Goal: Task Accomplishment & Management: Use online tool/utility

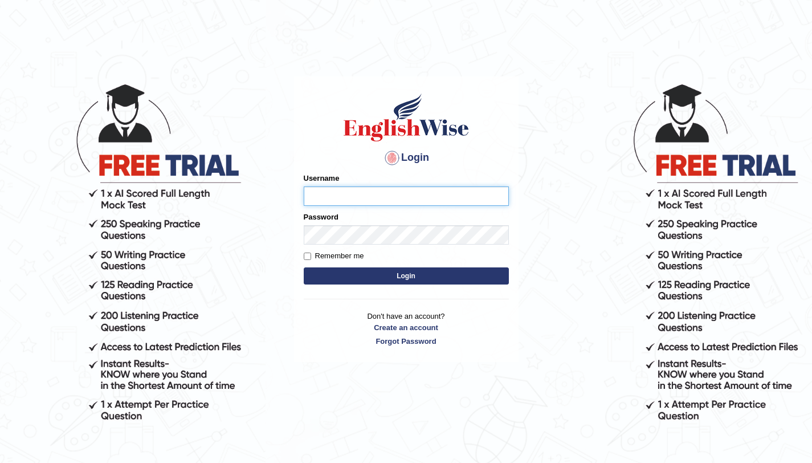
click at [365, 196] on input "Username" at bounding box center [406, 195] width 205 height 19
type input "aliahmad_parramatta"
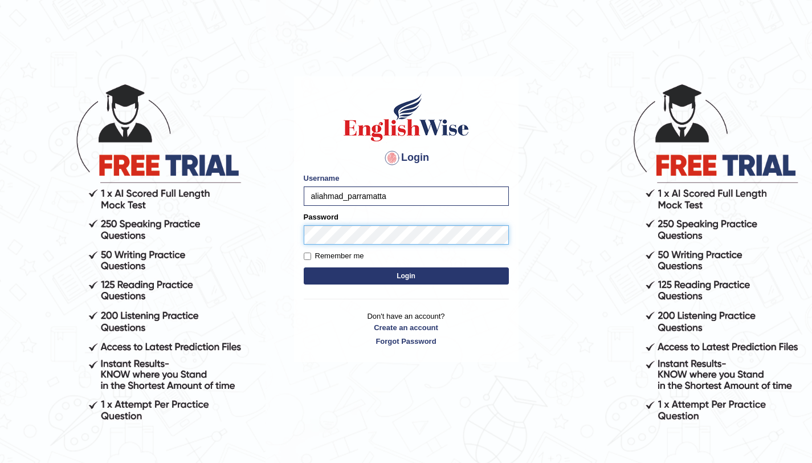
click at [304, 267] on button "Login" at bounding box center [406, 275] width 205 height 17
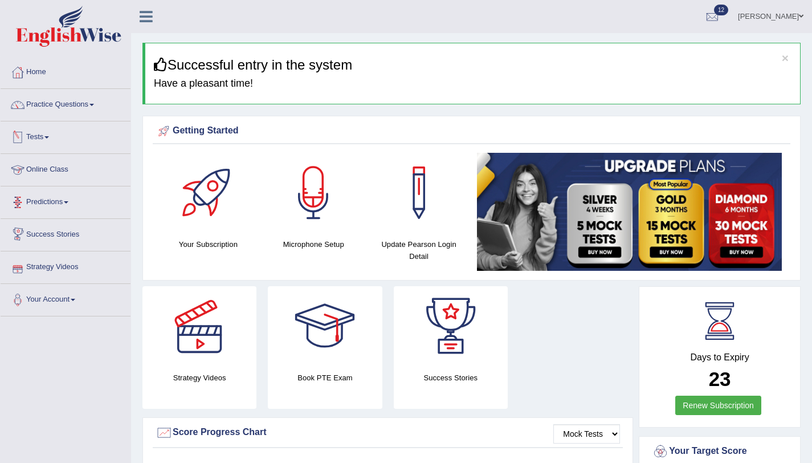
click at [51, 133] on link "Tests" at bounding box center [66, 135] width 130 height 28
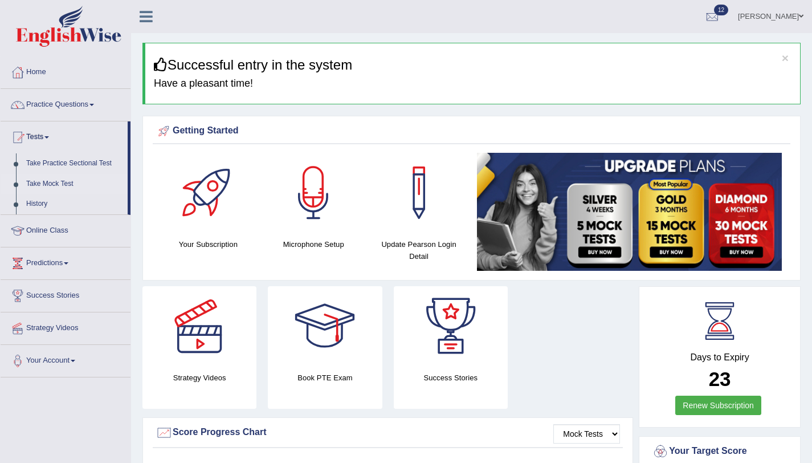
click at [63, 186] on link "Take Mock Test" at bounding box center [74, 184] width 107 height 21
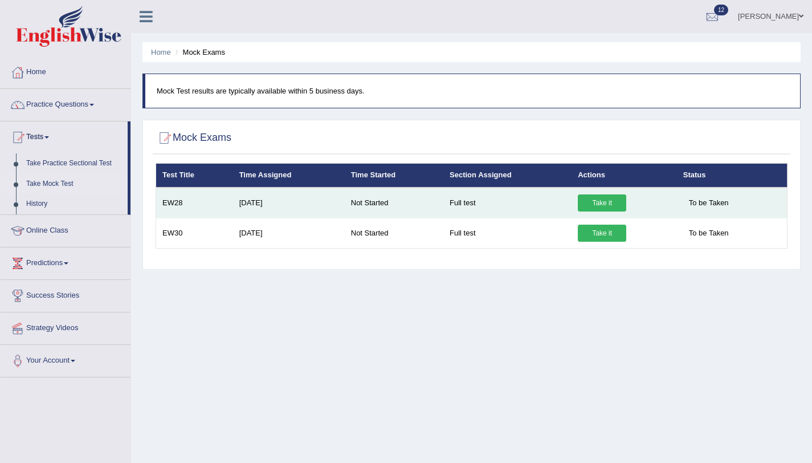
click at [606, 210] on link "Take it" at bounding box center [602, 202] width 48 height 17
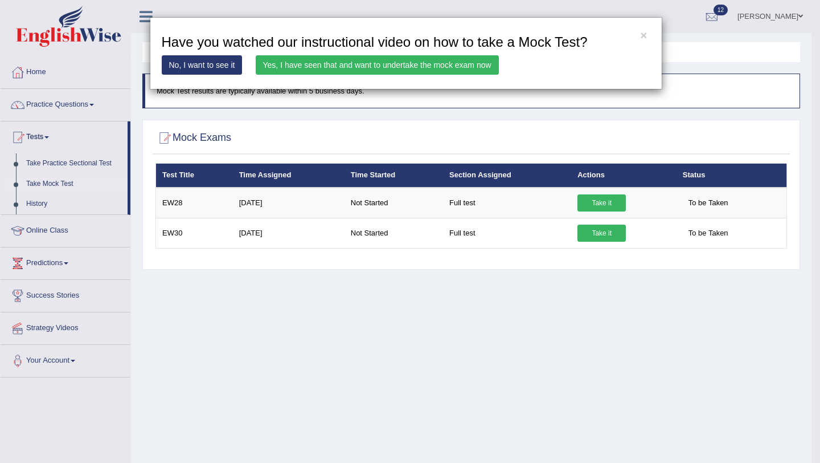
click at [415, 70] on link "Yes, I have seen that and want to undertake the mock exam now" at bounding box center [377, 64] width 243 height 19
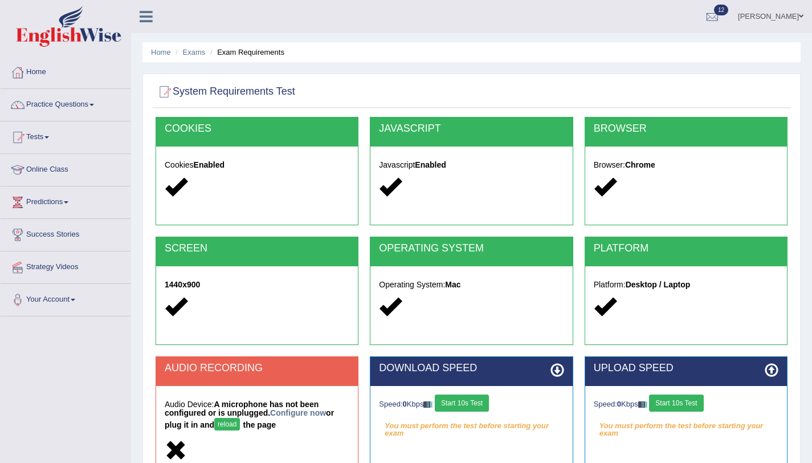
scroll to position [136, 0]
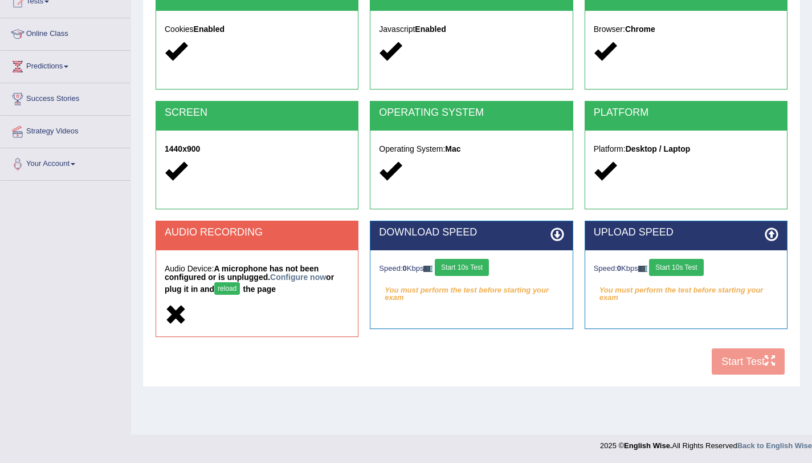
click at [456, 272] on button "Start 10s Test" at bounding box center [462, 267] width 54 height 17
click at [680, 274] on button "Start 10s Test" at bounding box center [676, 267] width 54 height 17
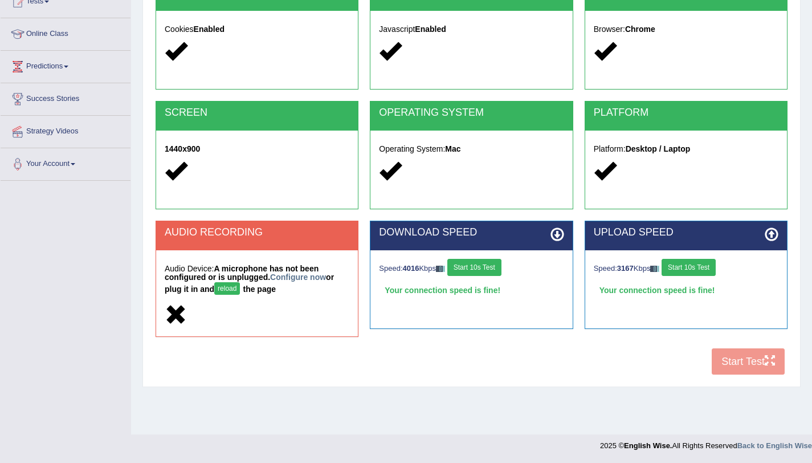
click at [709, 270] on button "Start 10s Test" at bounding box center [689, 267] width 54 height 17
click at [711, 273] on button "Start 10s Test" at bounding box center [689, 267] width 54 height 17
click at [745, 358] on div "COOKIES Cookies Enabled JAVASCRIPT Javascript Enabled BROWSER Browser: Chrome S…" at bounding box center [472, 180] width 638 height 399
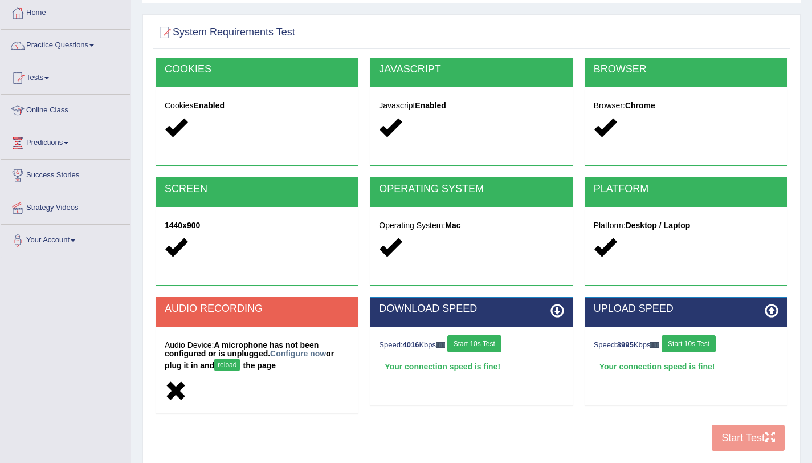
scroll to position [60, 0]
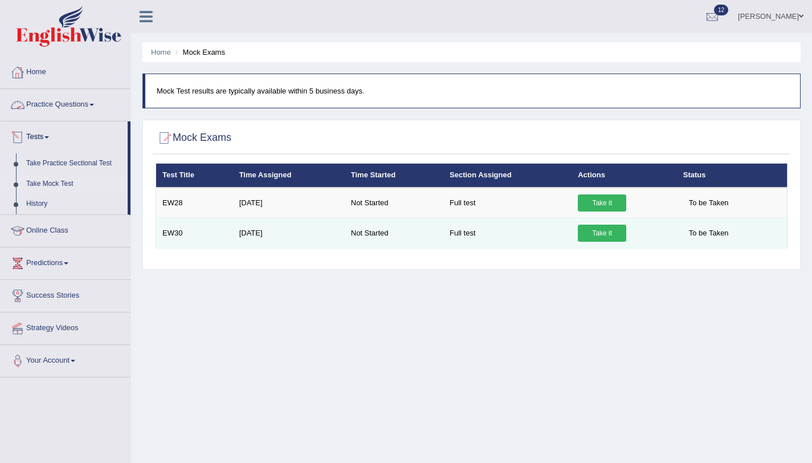
click at [592, 238] on link "Take it" at bounding box center [602, 232] width 48 height 17
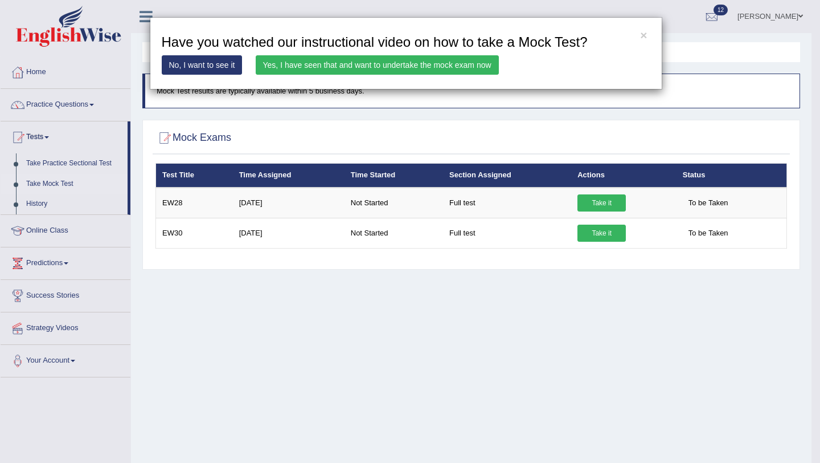
click at [424, 68] on link "Yes, I have seen that and want to undertake the mock exam now" at bounding box center [377, 64] width 243 height 19
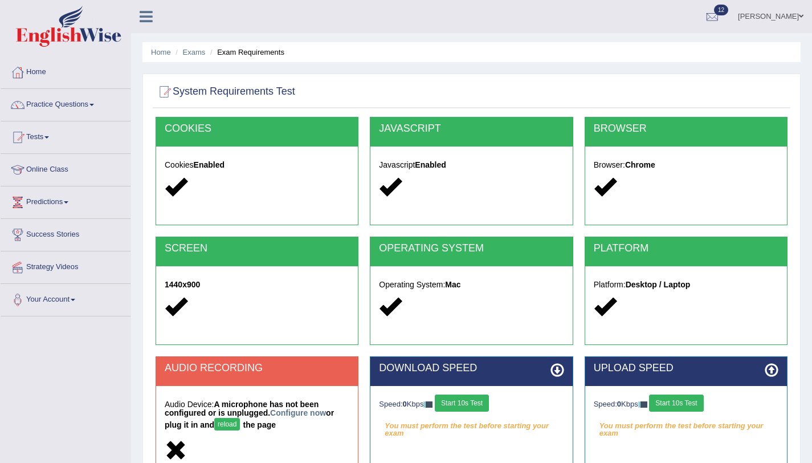
scroll to position [136, 0]
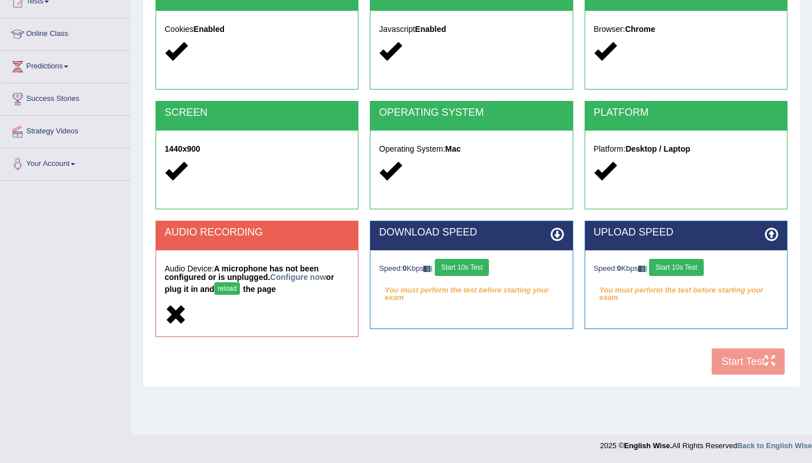
click at [481, 268] on button "Start 10s Test" at bounding box center [462, 267] width 54 height 17
click at [697, 268] on button "Start 10s Test" at bounding box center [676, 267] width 54 height 17
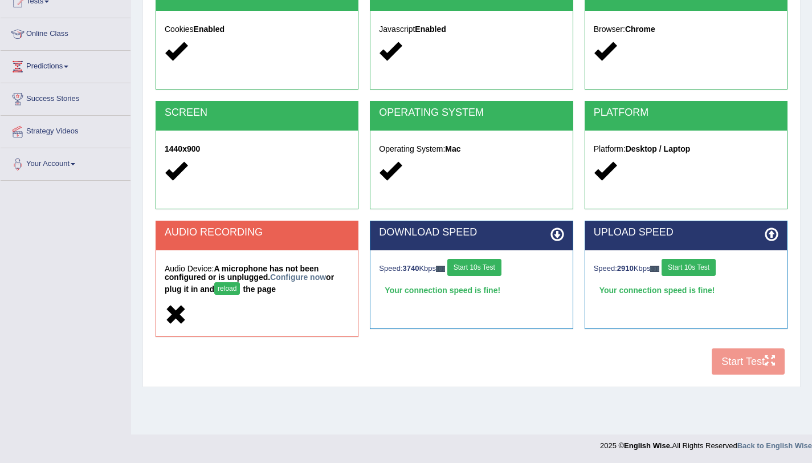
click at [487, 271] on button "Start 10s Test" at bounding box center [474, 267] width 54 height 17
click at [749, 361] on div "COOKIES Cookies Enabled JAVASCRIPT Javascript Enabled BROWSER Browser: Chrome S…" at bounding box center [472, 180] width 638 height 399
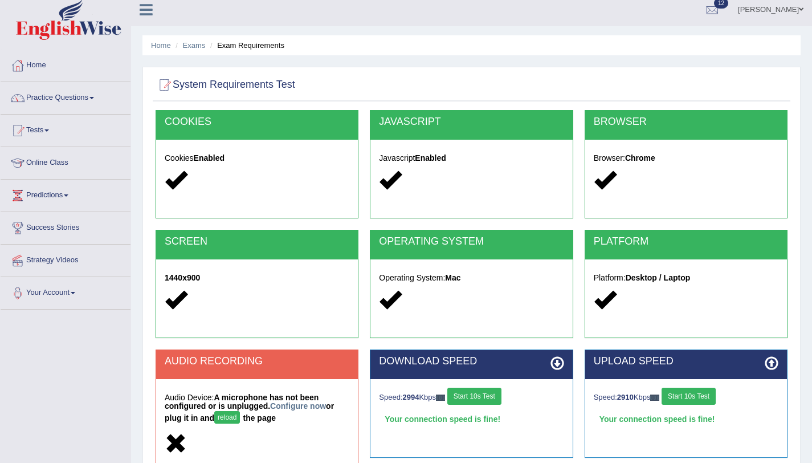
scroll to position [0, 0]
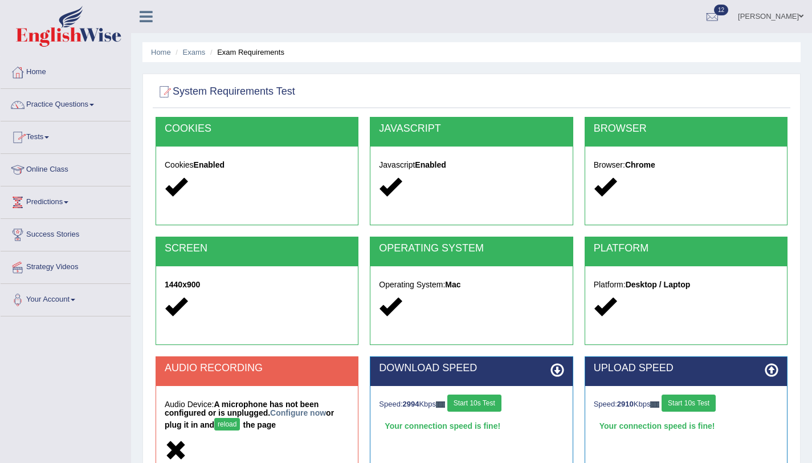
click at [55, 137] on link "Tests" at bounding box center [66, 135] width 130 height 28
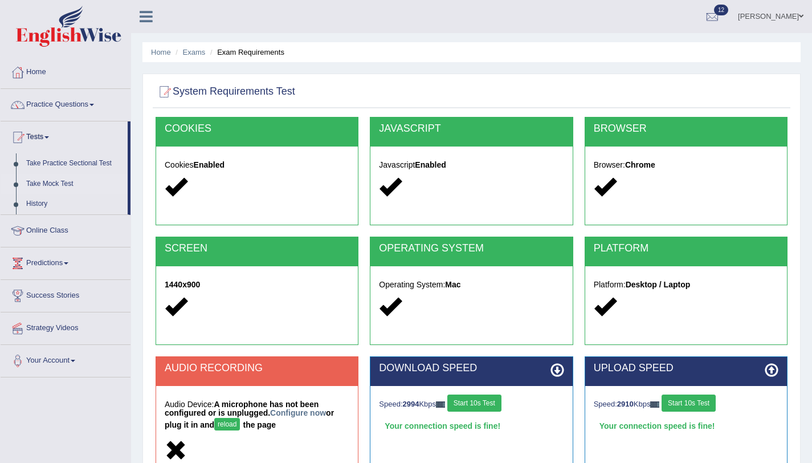
click at [63, 183] on link "Take Mock Test" at bounding box center [74, 184] width 107 height 21
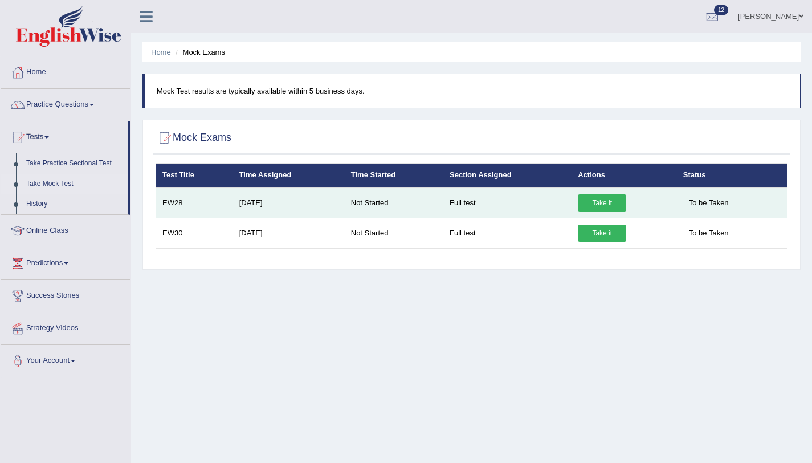
click at [585, 202] on link "Take it" at bounding box center [602, 202] width 48 height 17
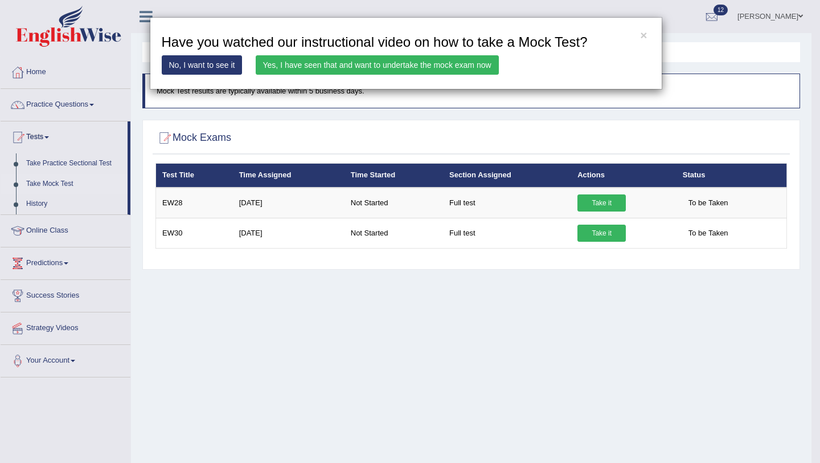
click at [471, 72] on link "Yes, I have seen that and want to undertake the mock exam now" at bounding box center [377, 64] width 243 height 19
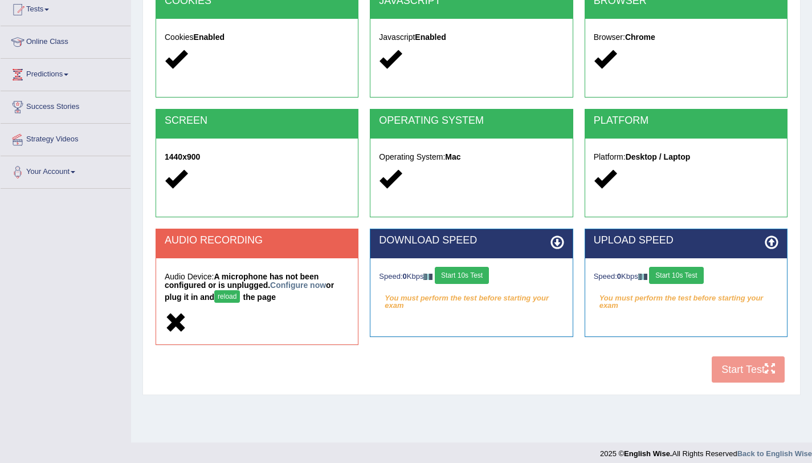
scroll to position [136, 0]
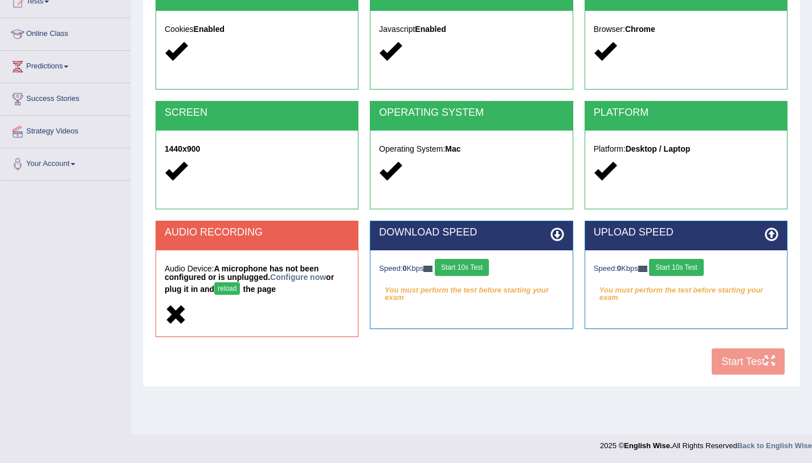
click at [487, 272] on button "Start 10s Test" at bounding box center [462, 267] width 54 height 17
click at [699, 270] on div "Speed: 0 Kbps Start 10s Test" at bounding box center [686, 269] width 185 height 20
click at [697, 262] on button "Start 10s Test" at bounding box center [676, 267] width 54 height 17
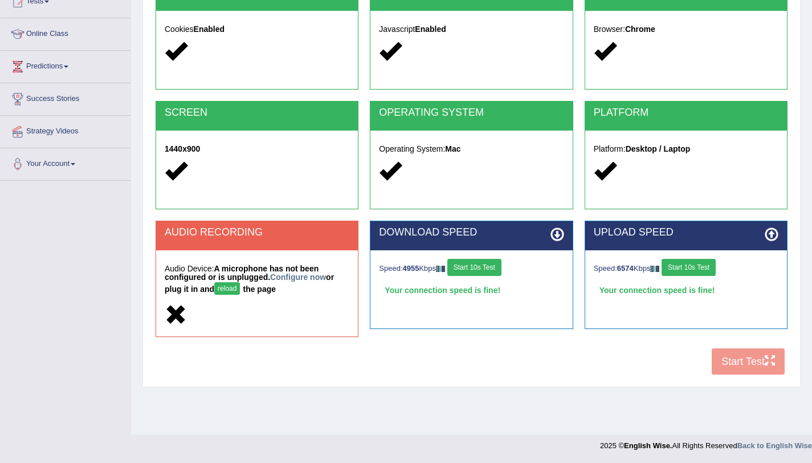
click at [493, 272] on button "Start 10s Test" at bounding box center [474, 267] width 54 height 17
click at [493, 271] on button "Start 10s Test" at bounding box center [470, 267] width 54 height 17
click at [685, 271] on button "Start 10s Test" at bounding box center [689, 267] width 54 height 17
click at [680, 275] on button "Start 10s Test" at bounding box center [689, 267] width 54 height 17
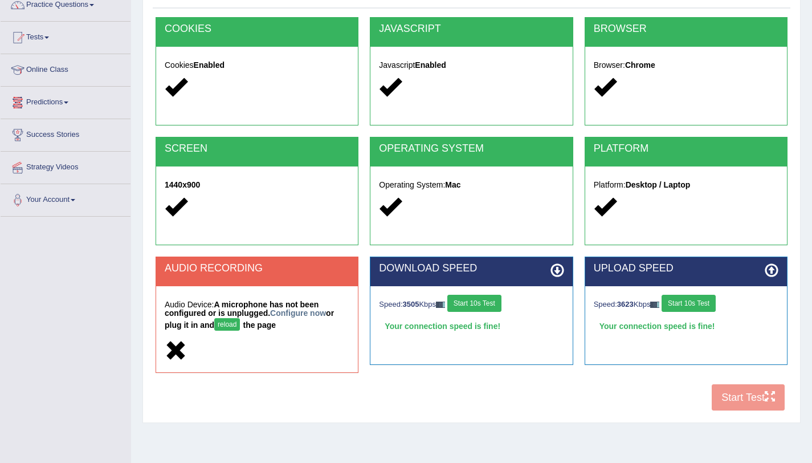
scroll to position [28, 0]
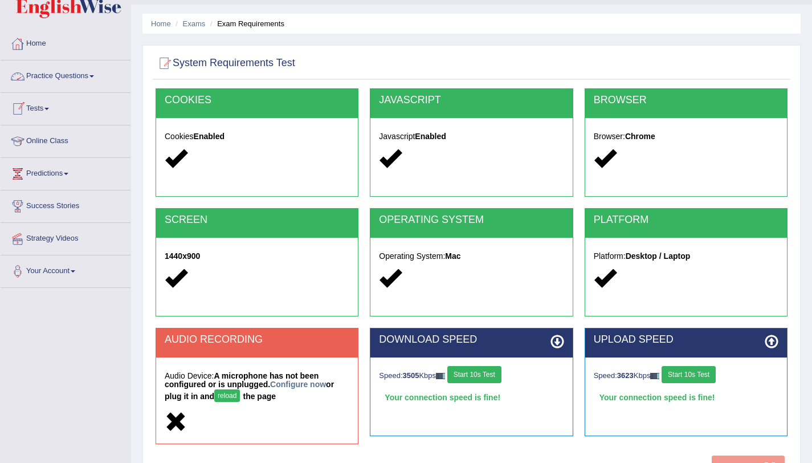
click at [52, 113] on link "Tests" at bounding box center [66, 107] width 130 height 28
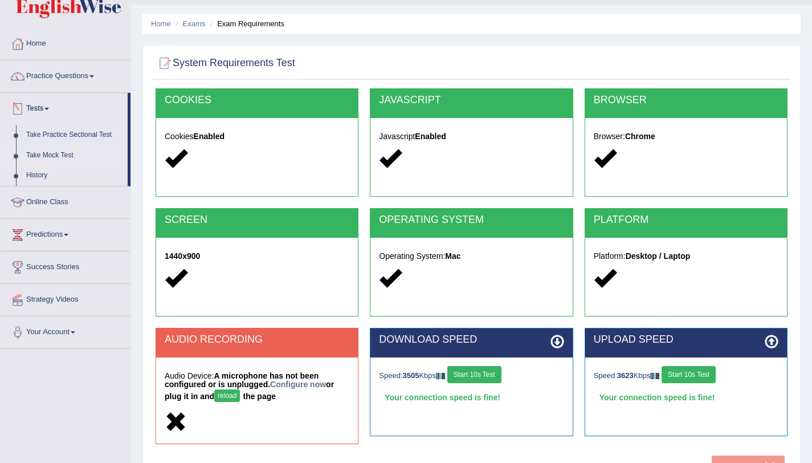
click at [54, 152] on link "Take Mock Test" at bounding box center [74, 155] width 107 height 21
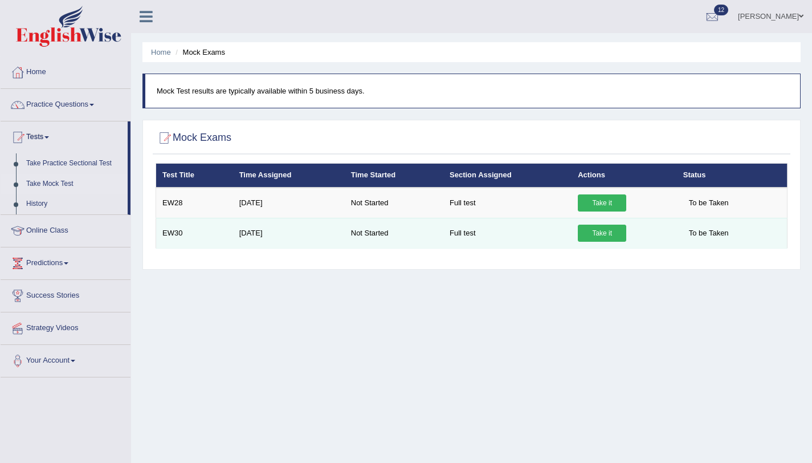
click at [596, 233] on link "Take it" at bounding box center [602, 232] width 48 height 17
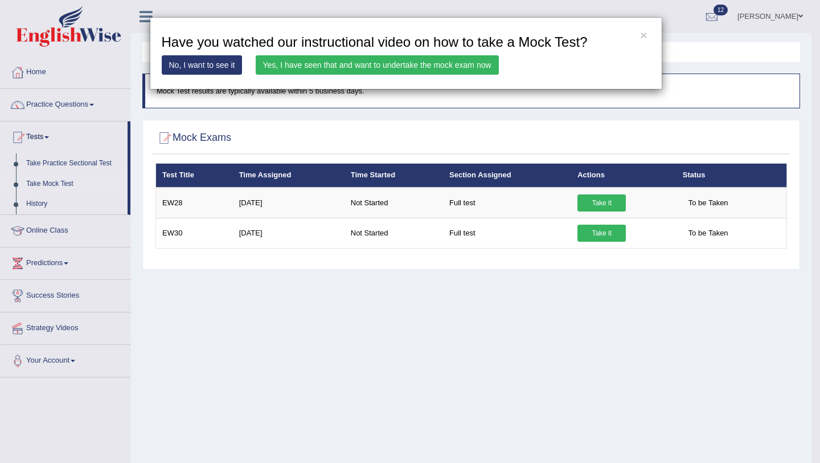
click at [379, 66] on link "Yes, I have seen that and want to undertake the mock exam now" at bounding box center [377, 64] width 243 height 19
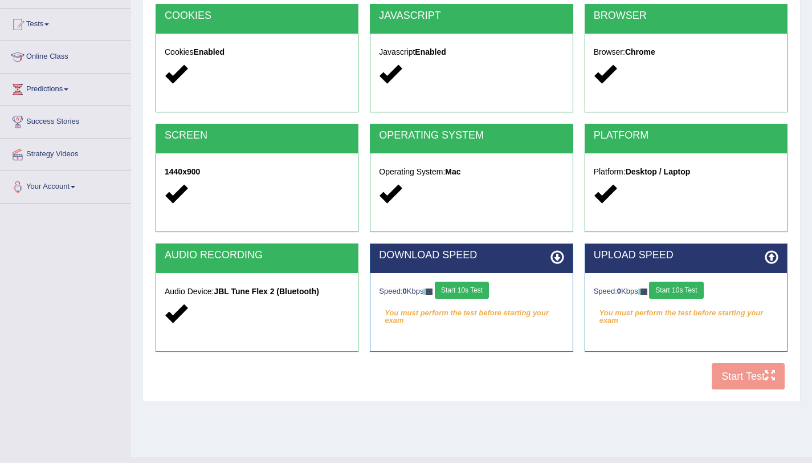
scroll to position [136, 0]
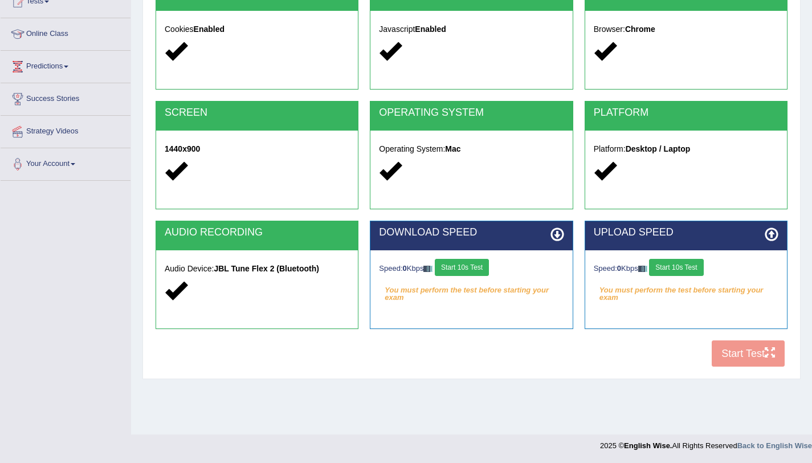
click at [486, 264] on button "Start 10s Test" at bounding box center [462, 267] width 54 height 17
click at [683, 272] on button "Start 10s Test" at bounding box center [676, 267] width 54 height 17
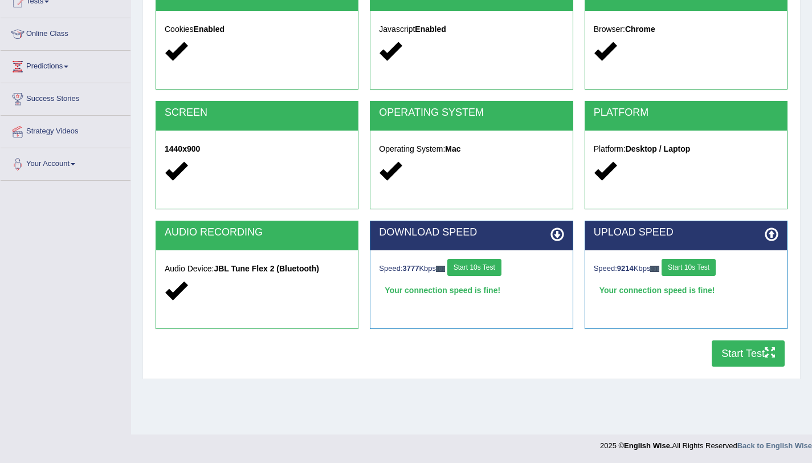
click at [773, 347] on icon "button" at bounding box center [770, 352] width 10 height 10
